Goal: Task Accomplishment & Management: Manage account settings

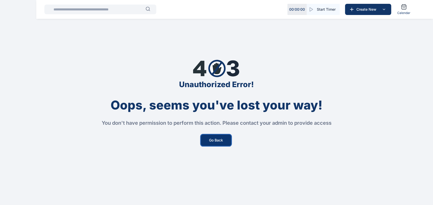
click at [215, 141] on button "Go Back" at bounding box center [216, 139] width 30 height 11
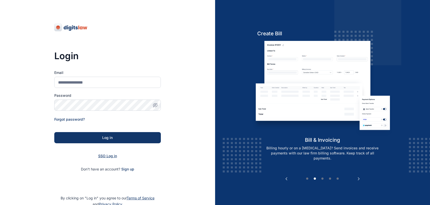
click at [106, 157] on span "SSO Log in" at bounding box center [107, 155] width 19 height 4
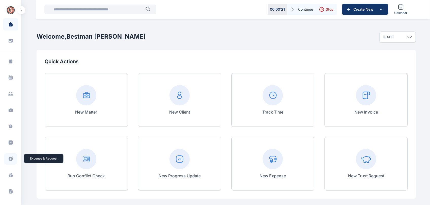
click at [10, 160] on icon at bounding box center [11, 159] width 4 height 4
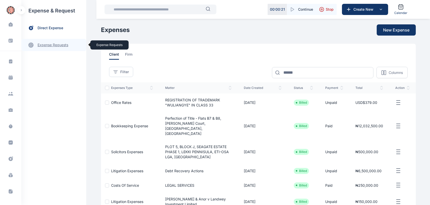
click at [57, 44] on link "expense requests expense requests" at bounding box center [53, 45] width 65 height 12
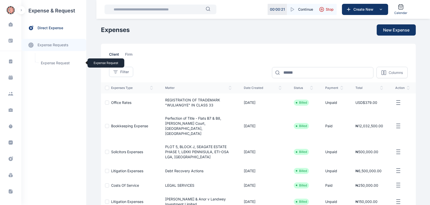
click at [61, 60] on span "Expense Request Expense Request" at bounding box center [61, 63] width 46 height 10
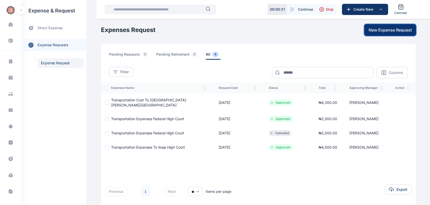
click at [388, 32] on span "New Expense Request" at bounding box center [390, 30] width 43 height 6
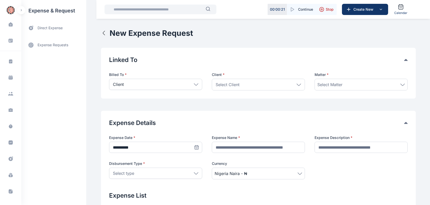
click at [196, 84] on icon at bounding box center [196, 84] width 4 height 2
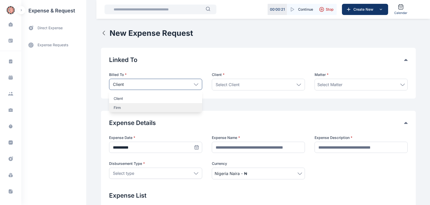
click at [165, 109] on p "Firm" at bounding box center [156, 107] width 84 height 5
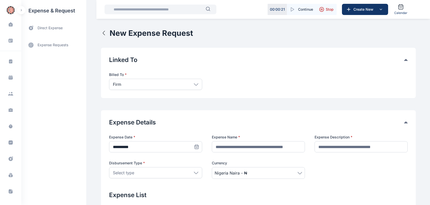
click at [194, 84] on icon at bounding box center [196, 84] width 4 height 2
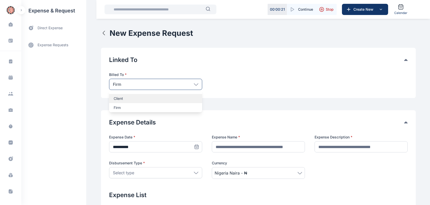
click at [158, 98] on p "Client" at bounding box center [156, 98] width 84 height 5
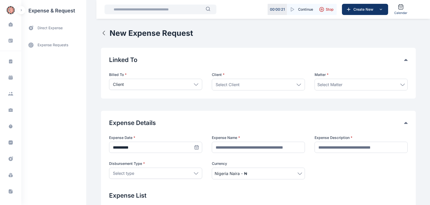
click at [225, 82] on span "Select Client" at bounding box center [228, 84] width 24 height 6
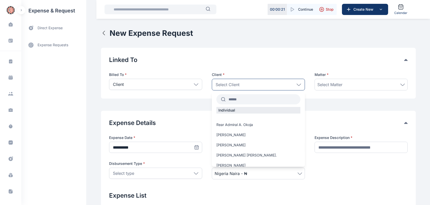
click at [231, 97] on input "text" at bounding box center [263, 99] width 75 height 9
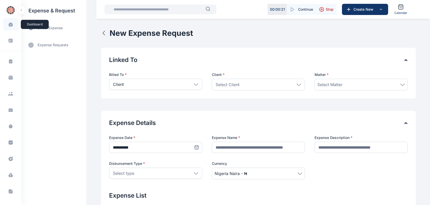
click at [9, 22] on span at bounding box center [10, 24] width 13 height 11
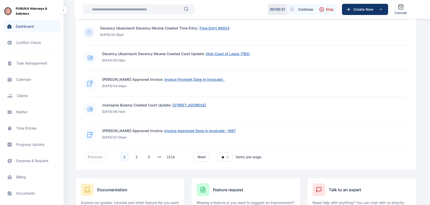
scroll to position [343, 0]
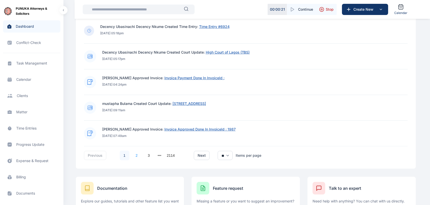
click at [138, 157] on link "2" at bounding box center [137, 155] width 10 height 10
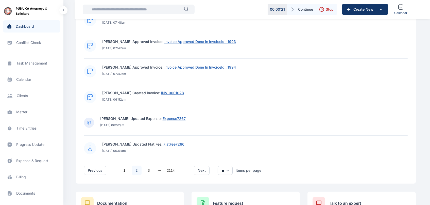
scroll to position [329, 0]
click at [148, 172] on link "3" at bounding box center [149, 170] width 10 height 10
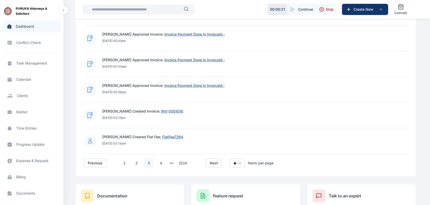
scroll to position [336, 0]
click at [163, 162] on link "4" at bounding box center [161, 163] width 10 height 10
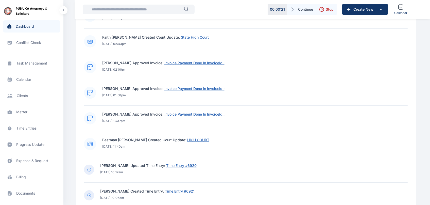
scroll to position [281, 0]
click at [209, 141] on span "HIGH COURT" at bounding box center [198, 139] width 22 height 4
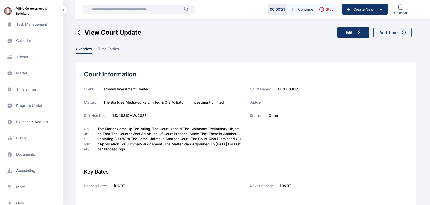
scroll to position [39, 0]
click at [26, 124] on span "Expense & Request expense & request expense & request" at bounding box center [31, 121] width 57 height 12
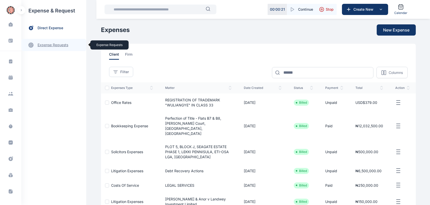
click at [49, 45] on link "expense requests expense requests" at bounding box center [53, 45] width 65 height 12
click at [8, 9] on img "button" at bounding box center [11, 10] width 8 height 8
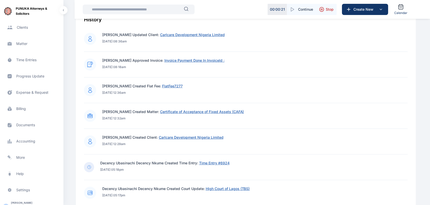
scroll to position [71, 0]
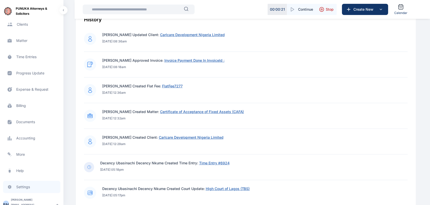
click at [22, 187] on span "Settings settings settings" at bounding box center [31, 187] width 57 height 12
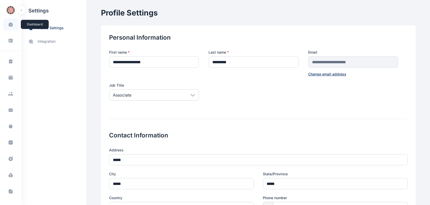
click at [9, 23] on icon at bounding box center [10, 24] width 4 height 4
